Goal: Find specific page/section: Find specific page/section

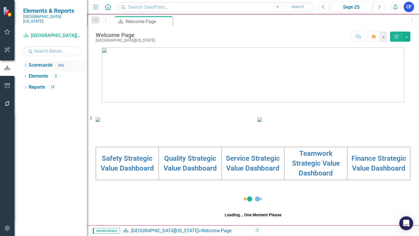
click at [25, 64] on icon "Dropdown" at bounding box center [25, 65] width 4 height 3
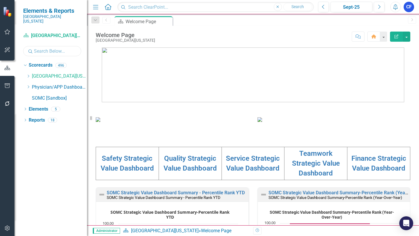
click at [43, 46] on input "text" at bounding box center [52, 51] width 58 height 10
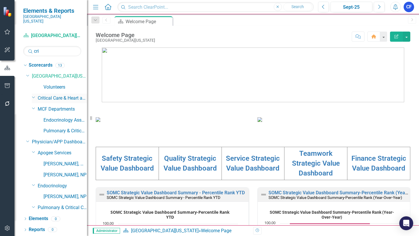
click at [65, 95] on link "Critical Care & Heart and Vascular Services" at bounding box center [62, 98] width 49 height 7
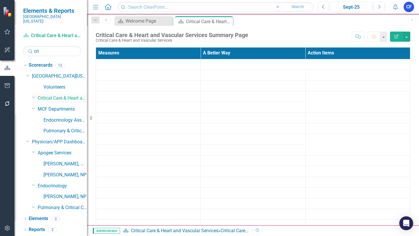
click at [34, 95] on icon "Dropdown" at bounding box center [33, 97] width 3 height 4
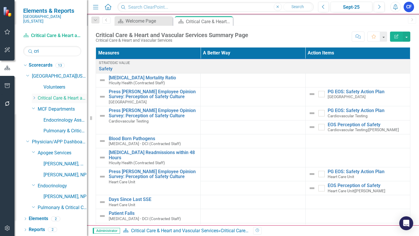
click at [35, 96] on icon "Dropdown" at bounding box center [34, 97] width 4 height 3
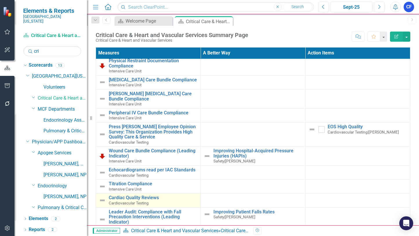
scroll to position [1305, 0]
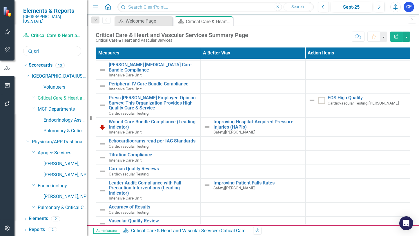
drag, startPoint x: 41, startPoint y: 46, endPoint x: 32, endPoint y: 45, distance: 9.7
click at [32, 46] on div "Search cri" at bounding box center [52, 51] width 58 height 10
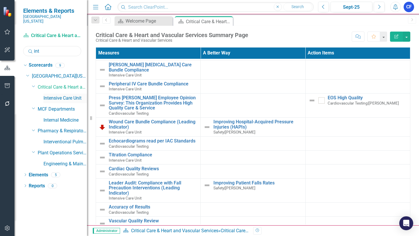
type input "int"
click at [44, 95] on link "Intensive Care Unit" at bounding box center [64, 98] width 43 height 7
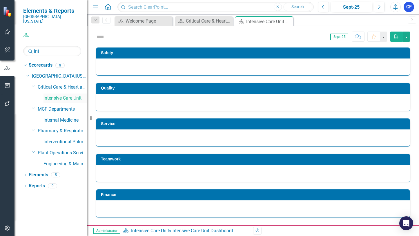
click at [61, 95] on link "Intensive Care Unit" at bounding box center [64, 98] width 43 height 7
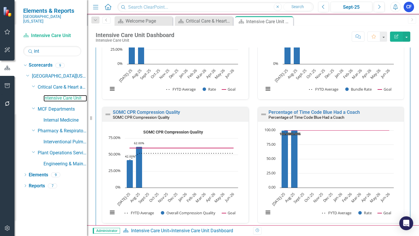
scroll to position [1363, 0]
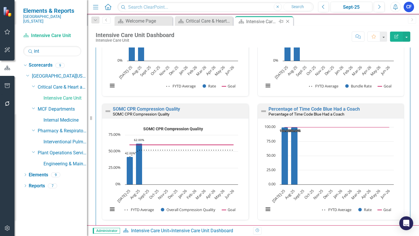
click at [288, 21] on icon "Close" at bounding box center [288, 21] width 6 height 5
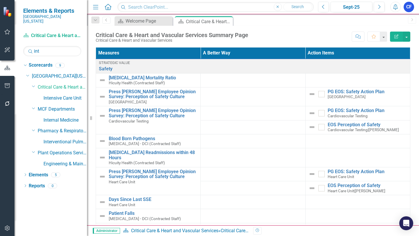
drag, startPoint x: 229, startPoint y: 21, endPoint x: 188, endPoint y: 30, distance: 42.1
click at [0, 0] on icon "Close" at bounding box center [0, 0] width 0 height 0
